Goal: Task Accomplishment & Management: Complete application form

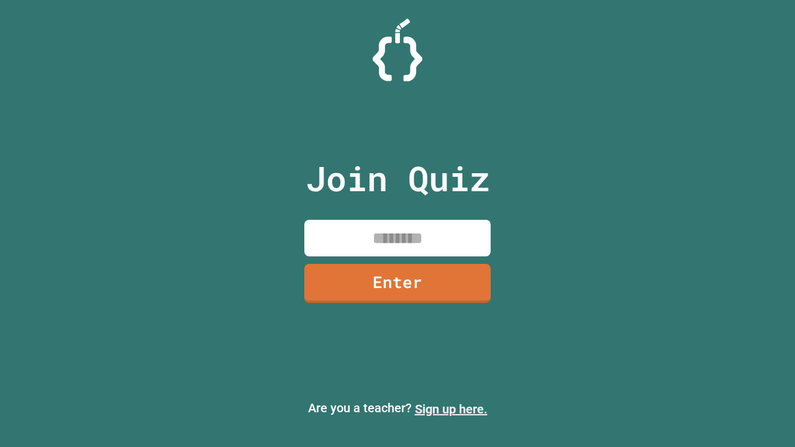
click at [451, 409] on link "Sign up here." at bounding box center [451, 409] width 73 height 15
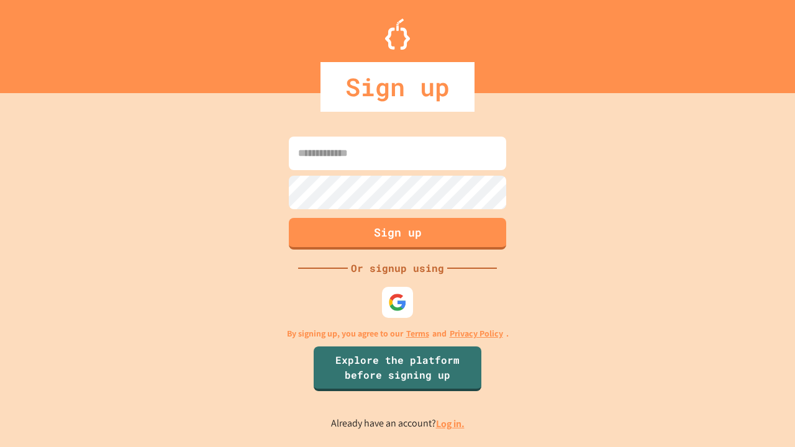
click at [451, 423] on link "Log in." at bounding box center [450, 423] width 29 height 13
